Goal: Register for event/course

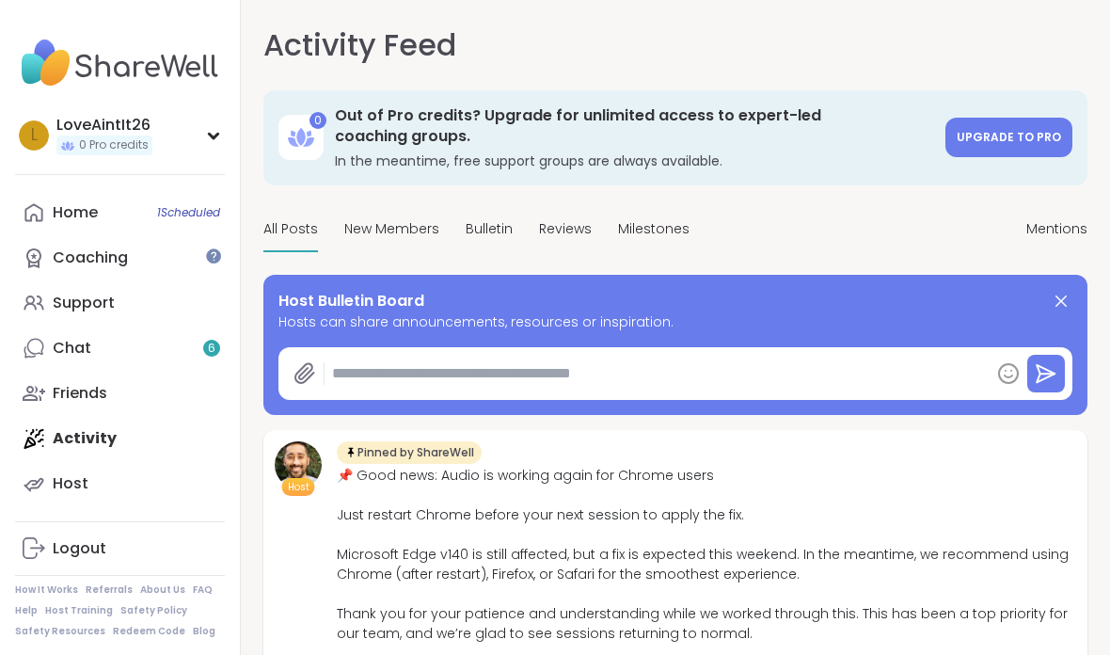
click at [116, 55] on img at bounding box center [120, 63] width 210 height 66
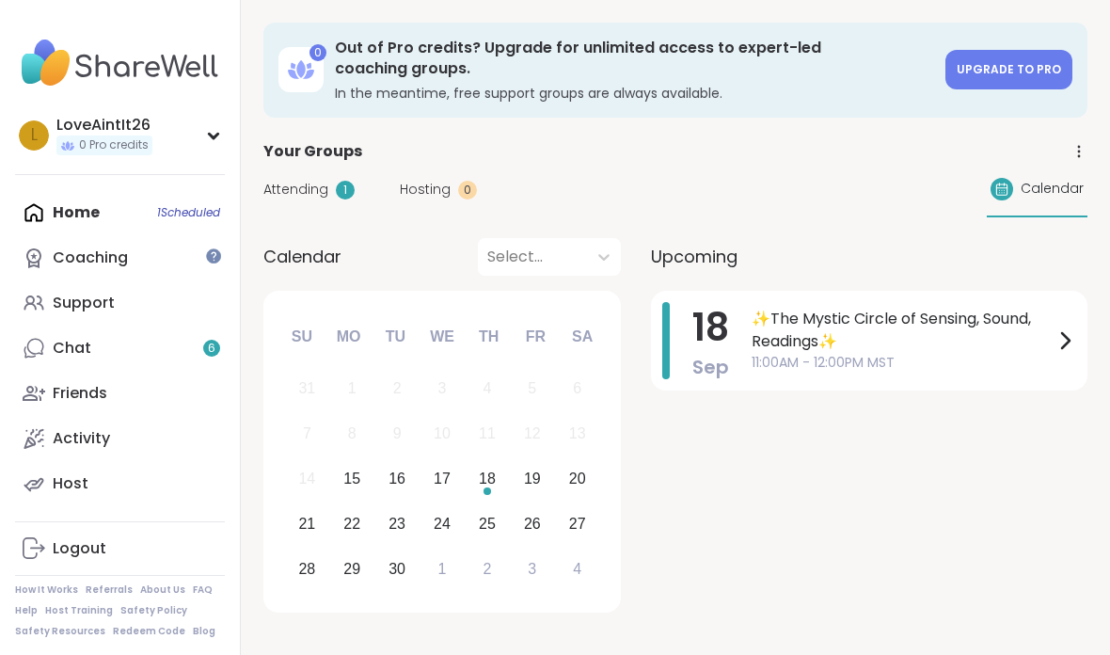
click at [122, 343] on link "Chat 6" at bounding box center [120, 347] width 210 height 45
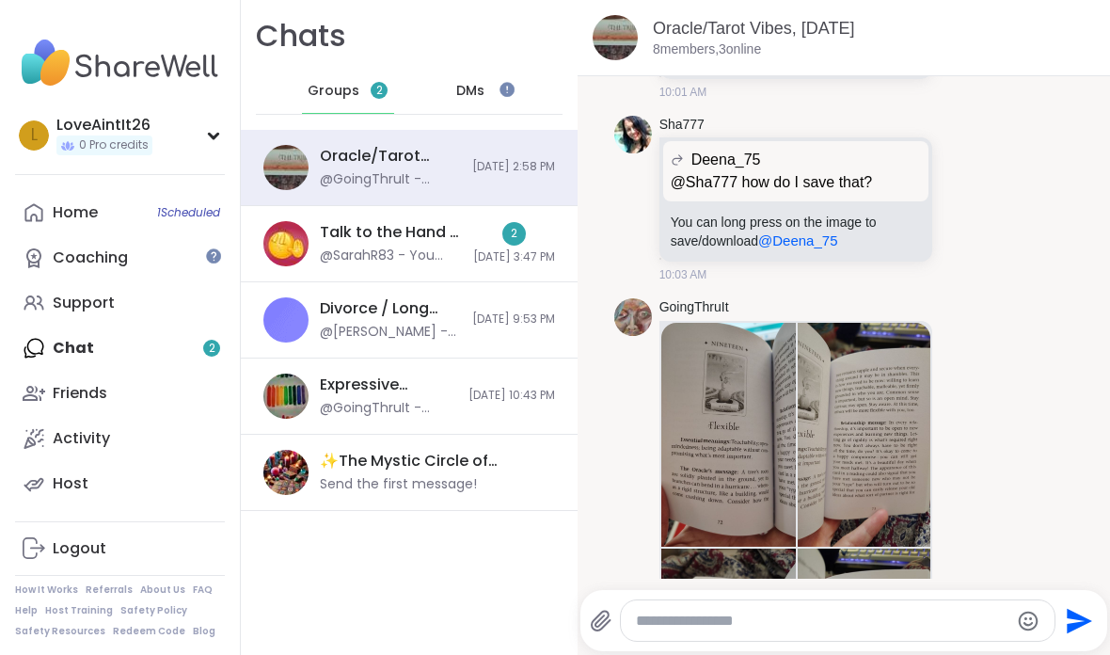
click at [90, 191] on link "Home 1 Scheduled" at bounding box center [120, 212] width 210 height 45
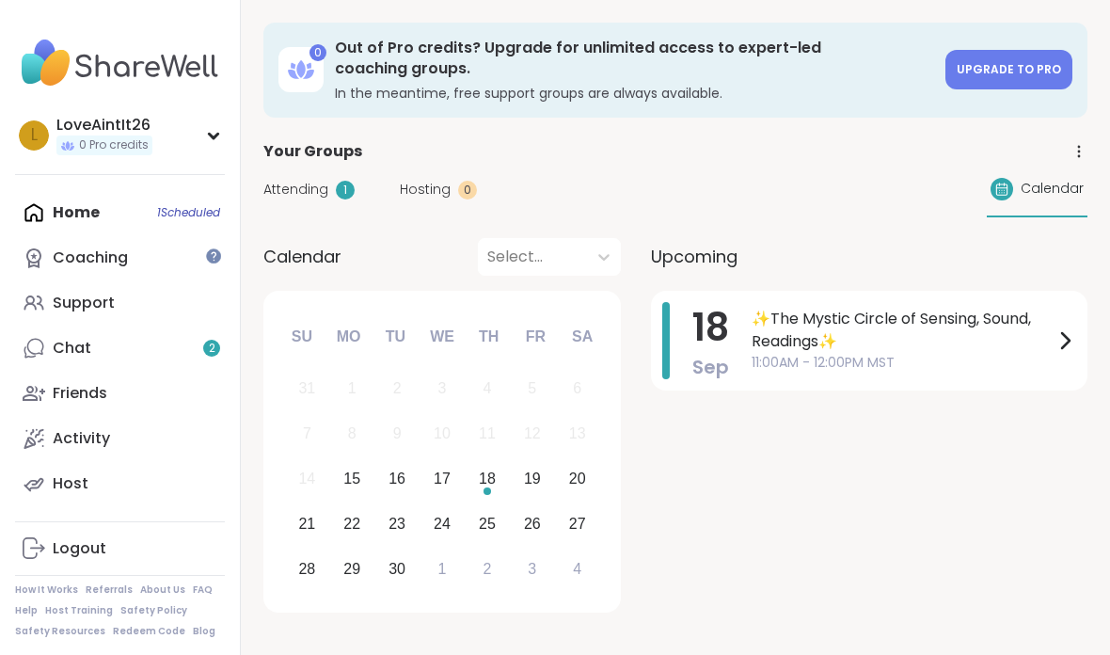
click at [115, 72] on img at bounding box center [120, 63] width 210 height 66
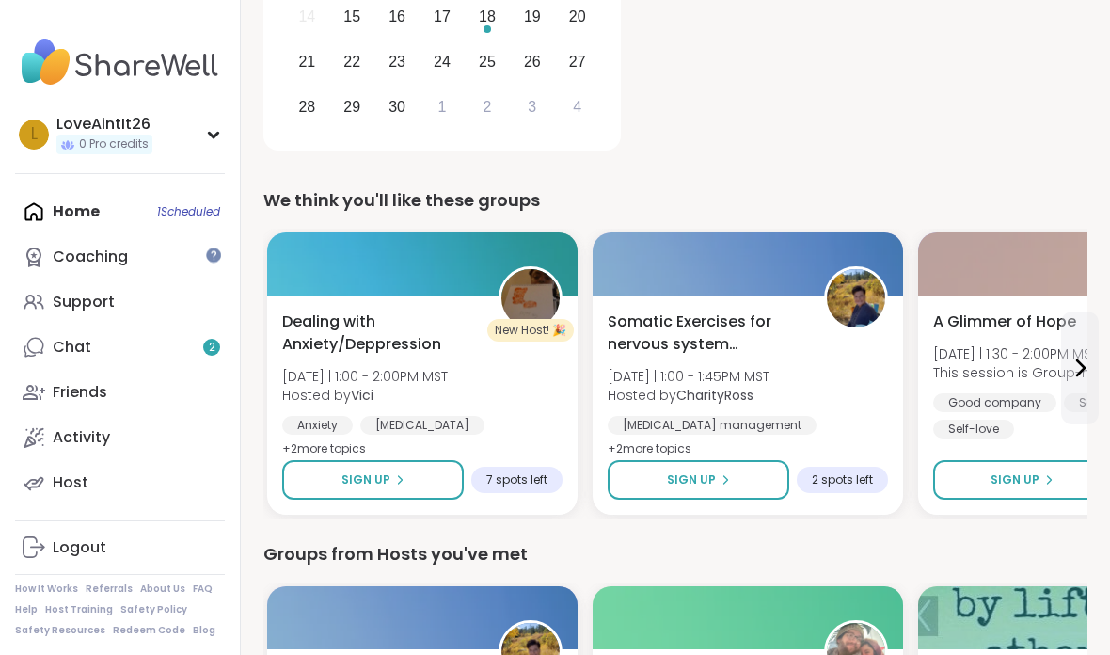
scroll to position [462, 0]
click at [445, 420] on div "Anxiety [MEDICAL_DATA] Academic stress" at bounding box center [422, 438] width 280 height 45
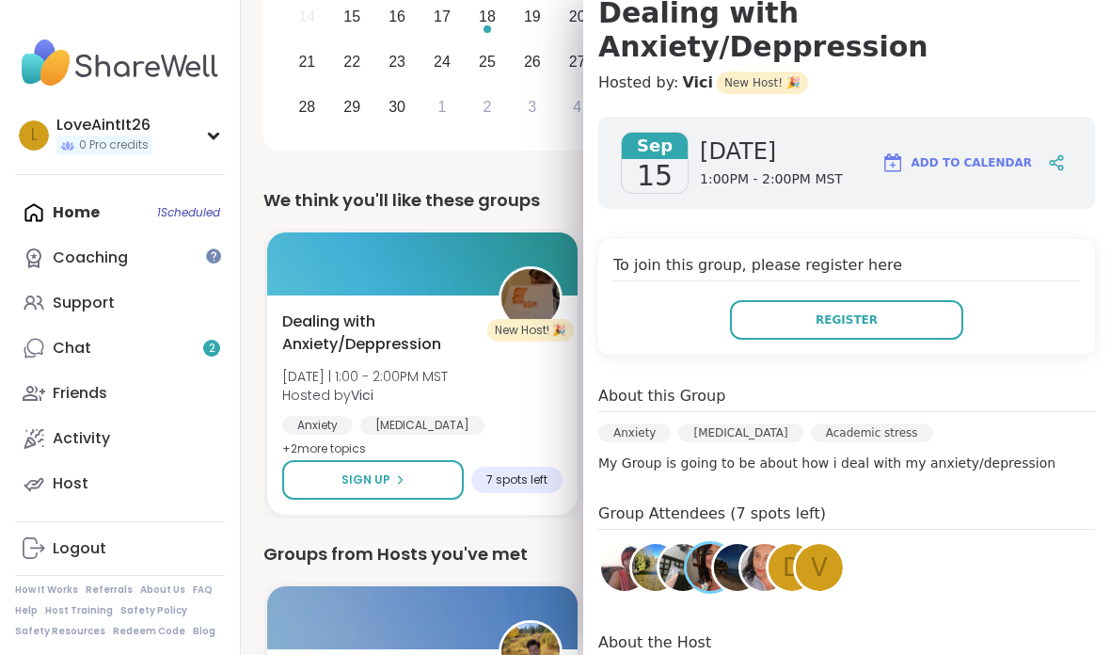
scroll to position [196, 0]
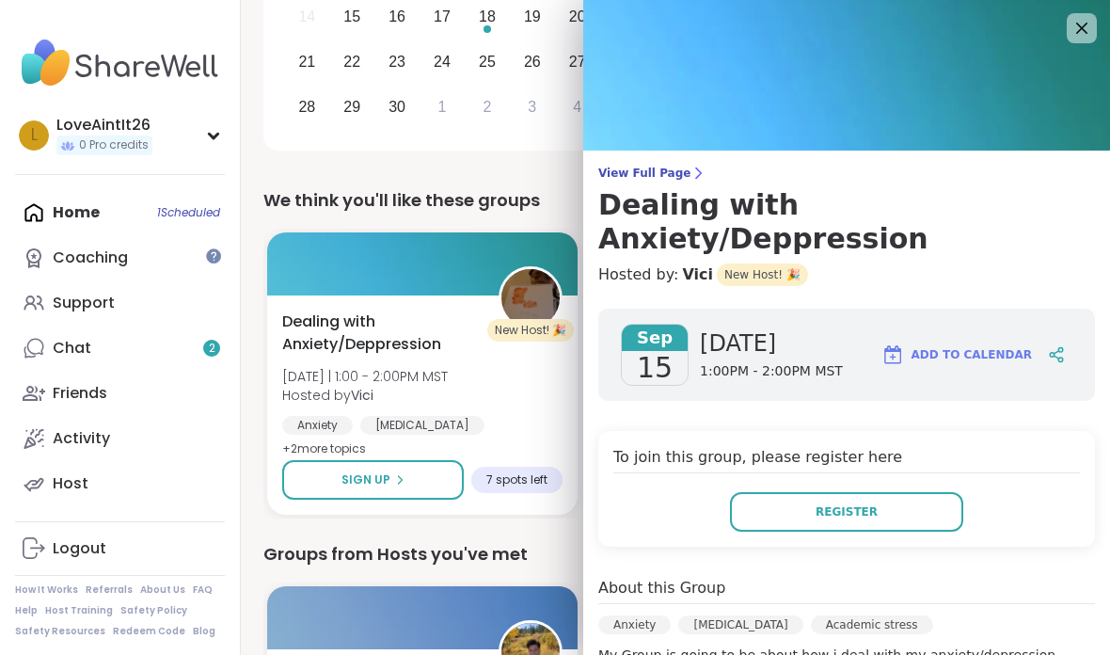
click at [516, 386] on div "Dealing with Anxiety/Deppression [DATE] | 1:00 - 2:00PM MST Hosted by [PERSON_N…" at bounding box center [422, 385] width 280 height 150
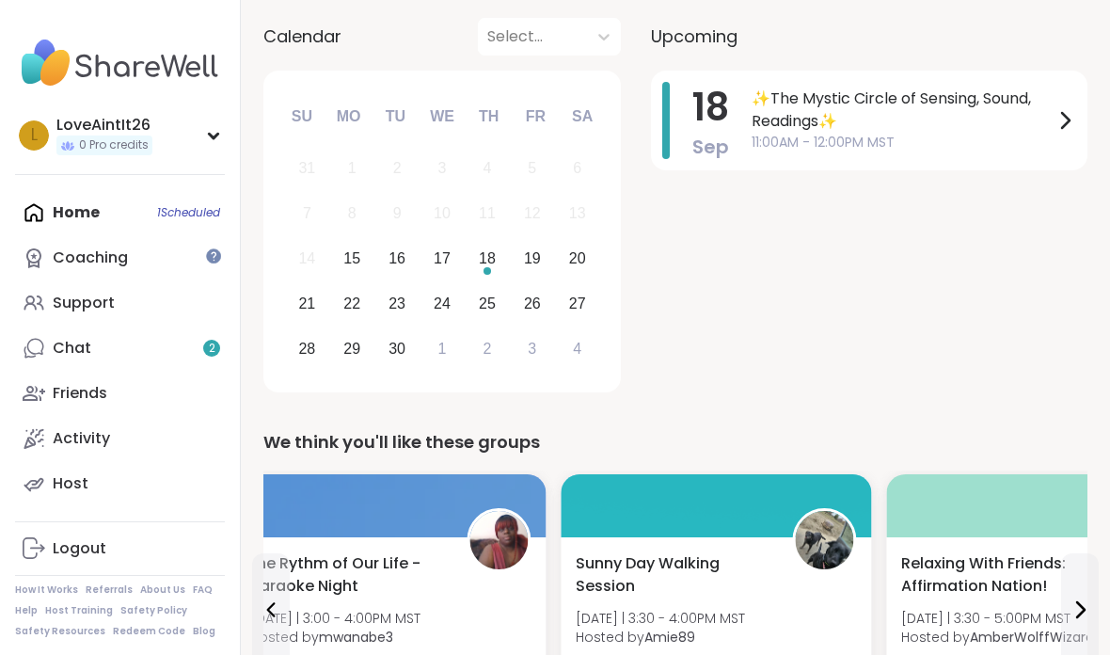
scroll to position [0, 0]
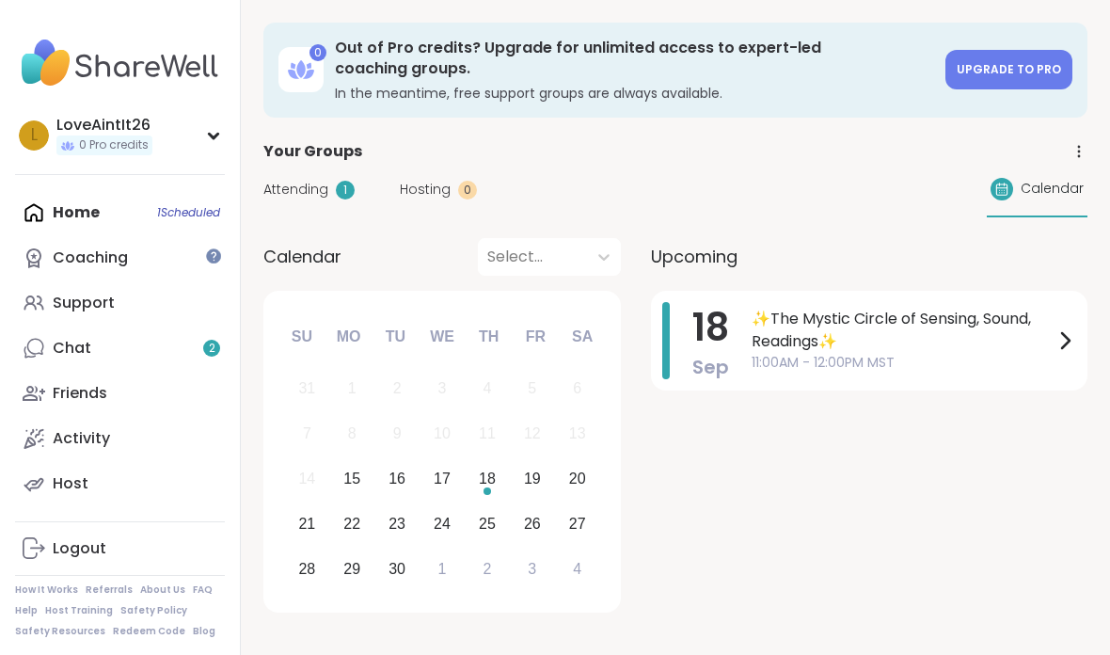
click at [72, 227] on div "Home 1 Scheduled Coaching Support Chat 2 Friends Activity Host" at bounding box center [120, 348] width 210 height 316
click at [100, 208] on div "Home 1 Scheduled Coaching Support Chat 2 Friends Activity Host" at bounding box center [120, 348] width 210 height 316
